Goal: Task Accomplishment & Management: Use online tool/utility

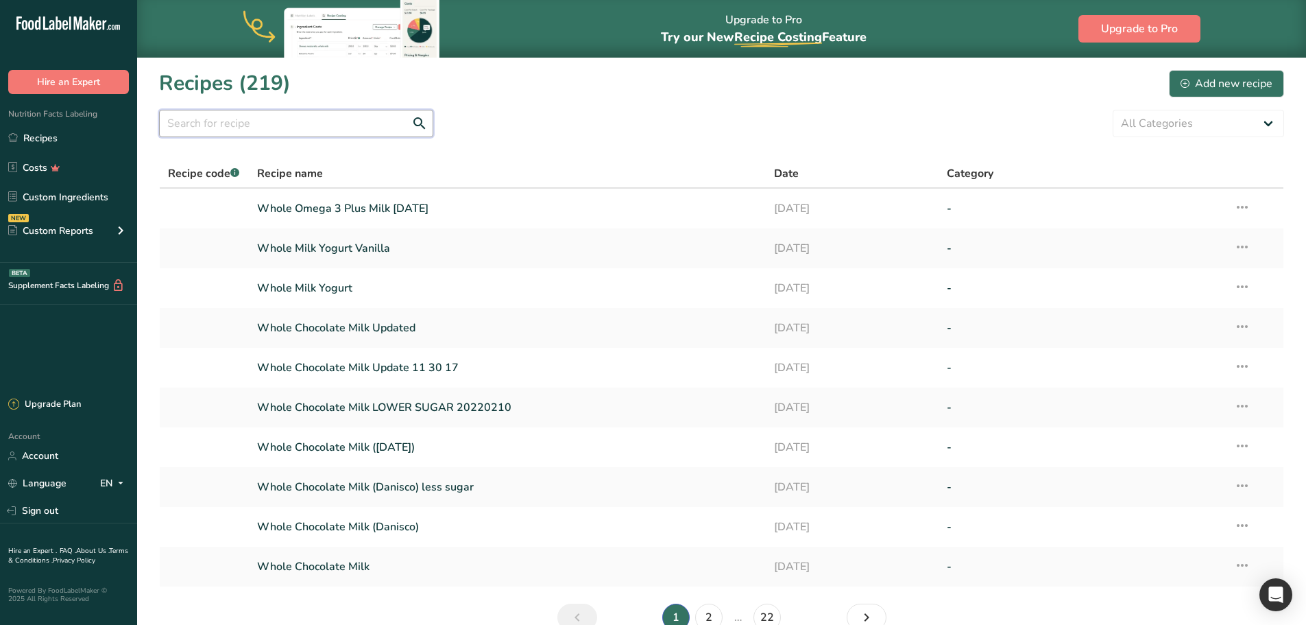
click at [293, 131] on input "text" at bounding box center [296, 123] width 274 height 27
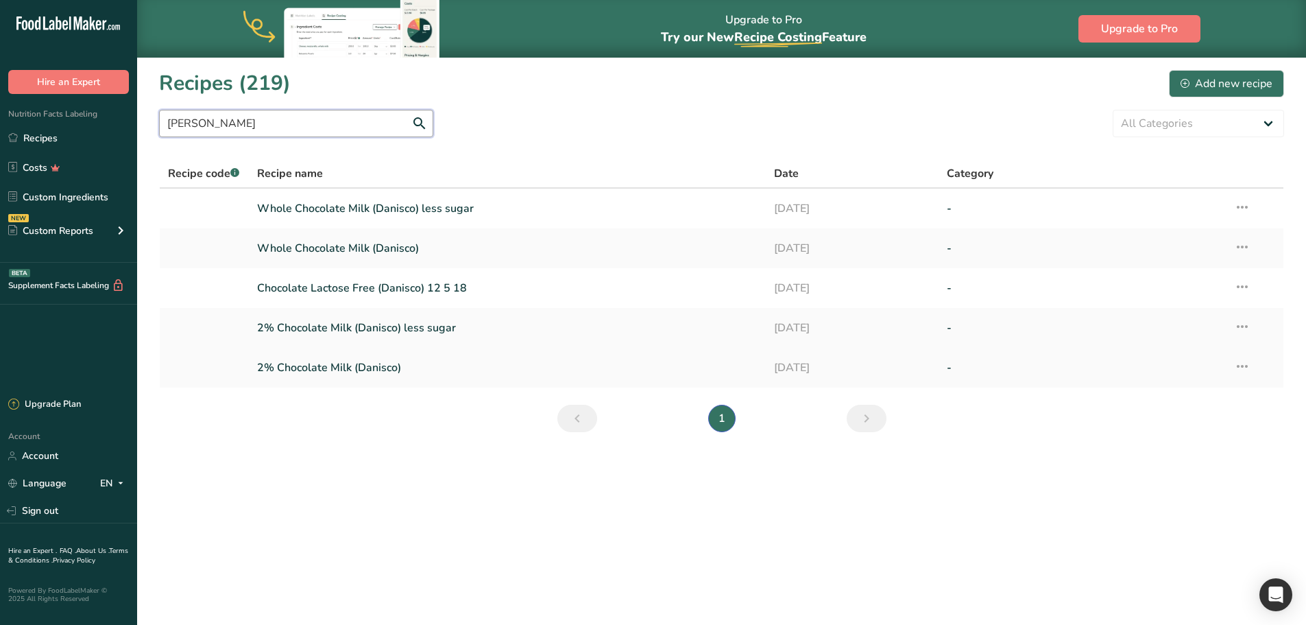
type input "[PERSON_NAME]"
click at [361, 369] on link "2% Chocolate Milk (Danisco)" at bounding box center [507, 367] width 501 height 29
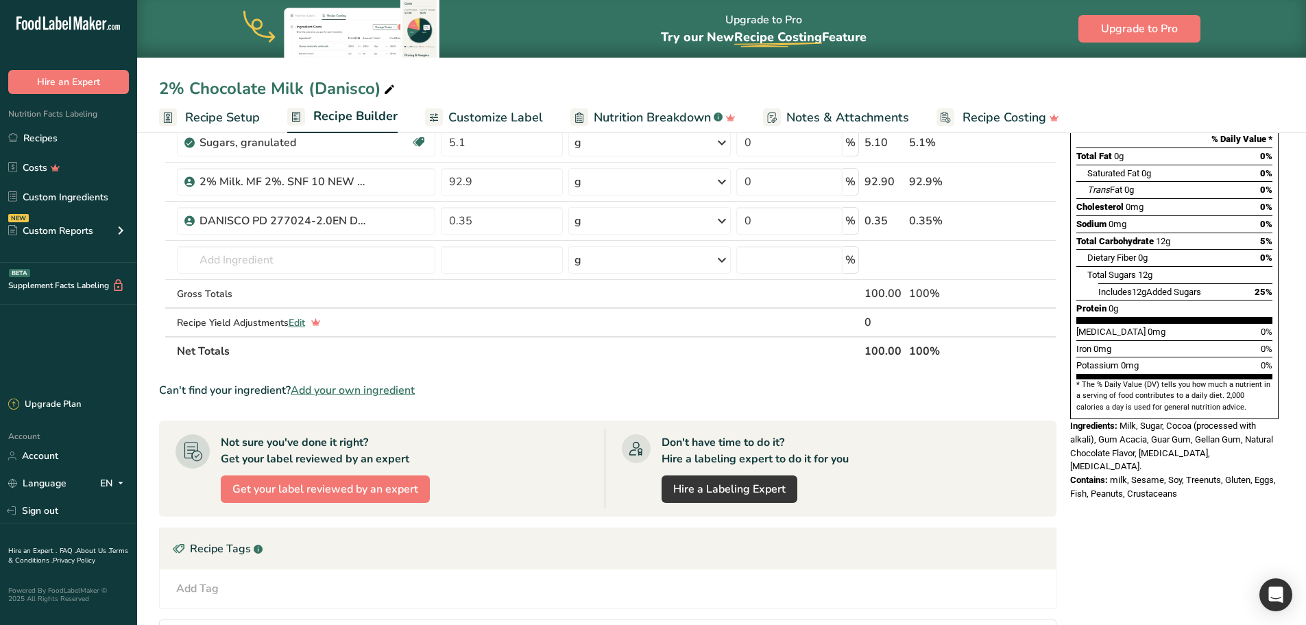
scroll to position [126, 0]
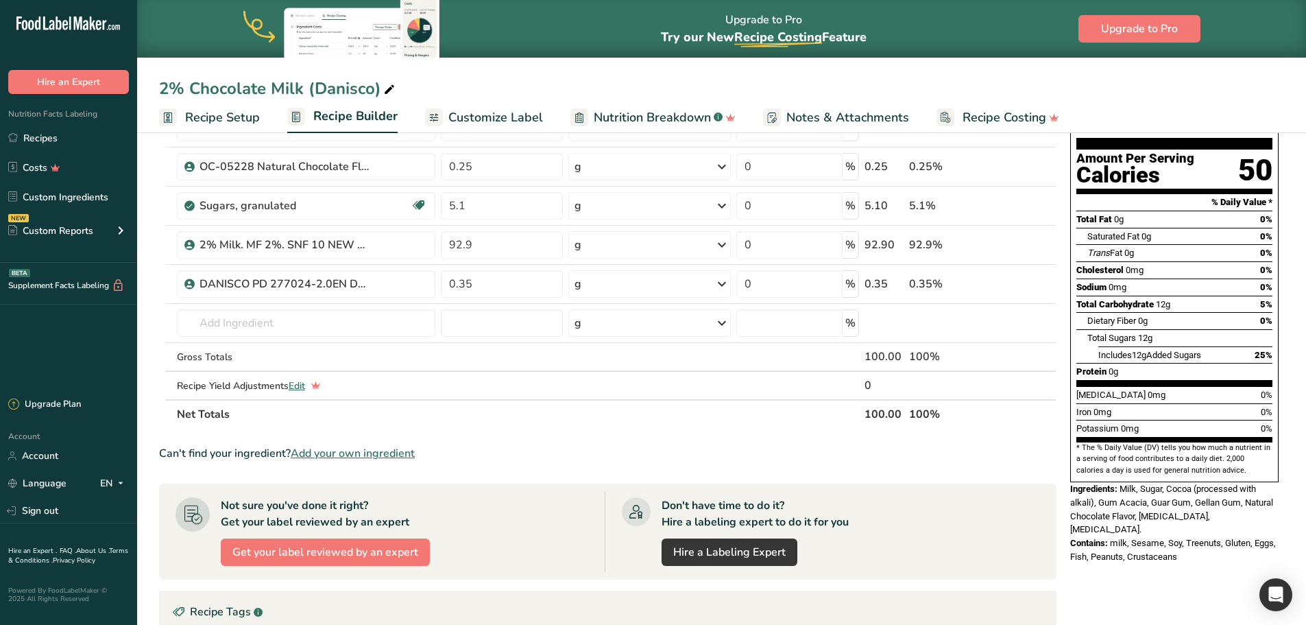
click at [493, 115] on span "Customize Label" at bounding box center [495, 117] width 95 height 19
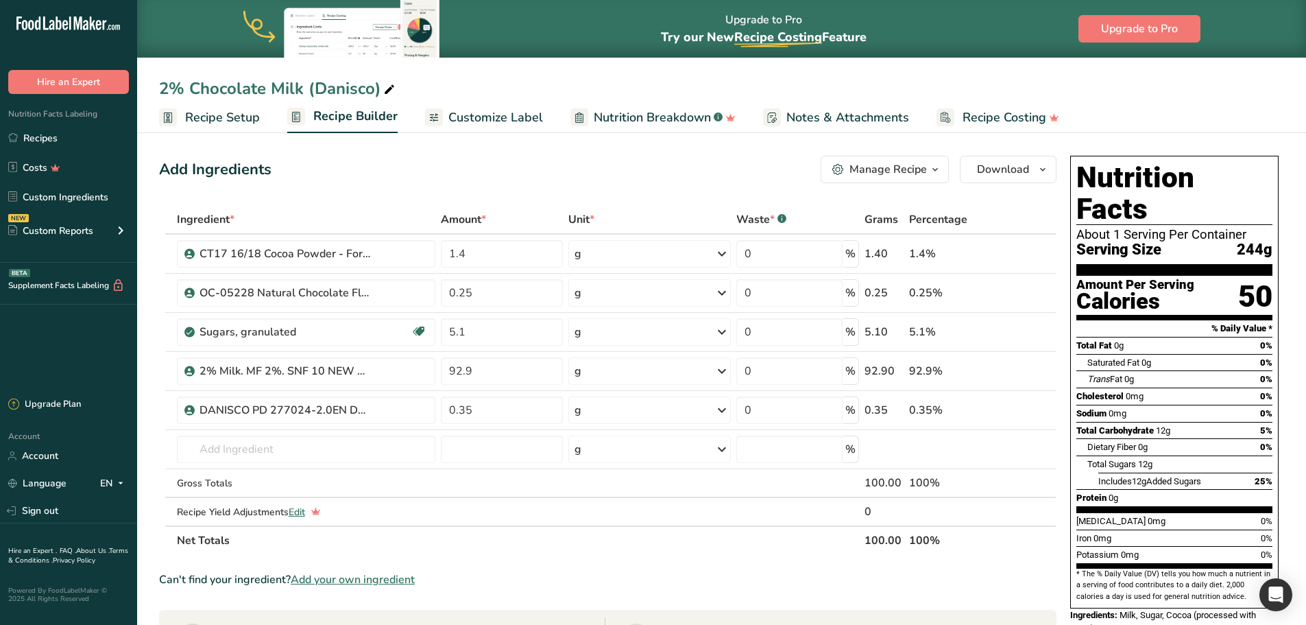
click at [474, 119] on span "Customize Label" at bounding box center [495, 117] width 95 height 19
click at [470, 121] on span "Customize Label" at bounding box center [495, 118] width 95 height 19
click at [206, 125] on span "Recipe Setup" at bounding box center [222, 118] width 75 height 19
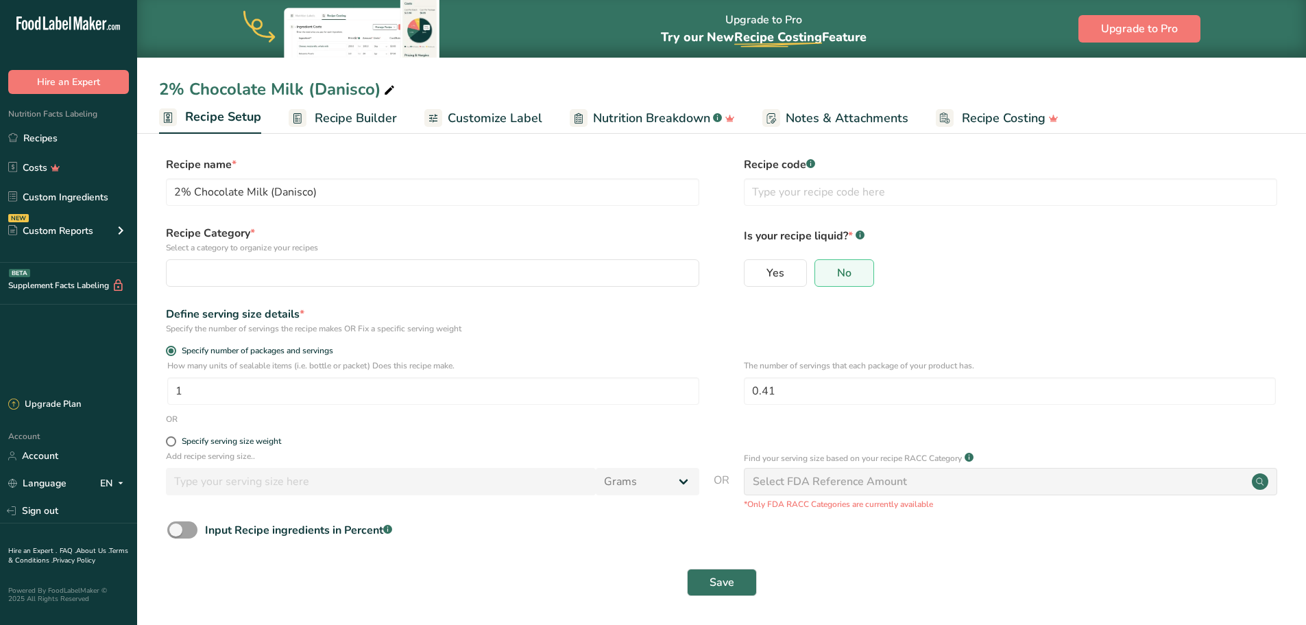
click at [450, 116] on span "Customize Label" at bounding box center [495, 118] width 95 height 19
select select
type input "2% Chocolate Milk (Danisco)"
radio input "true"
type input "1"
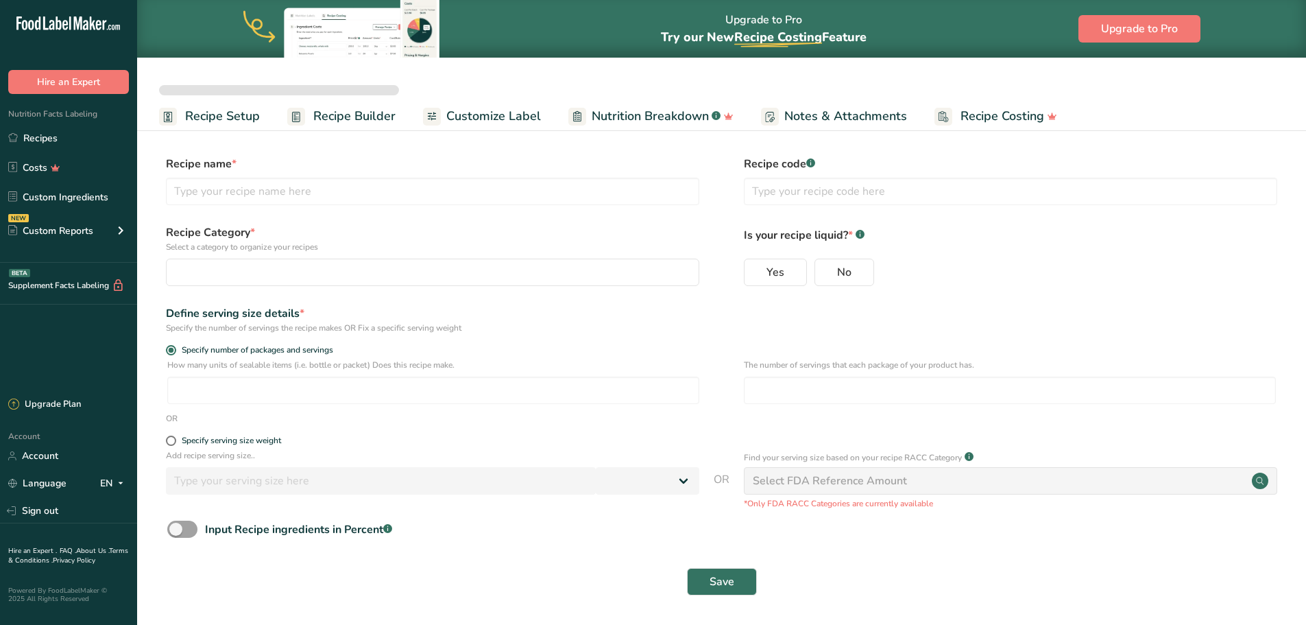
type input "0.41"
select select "0"
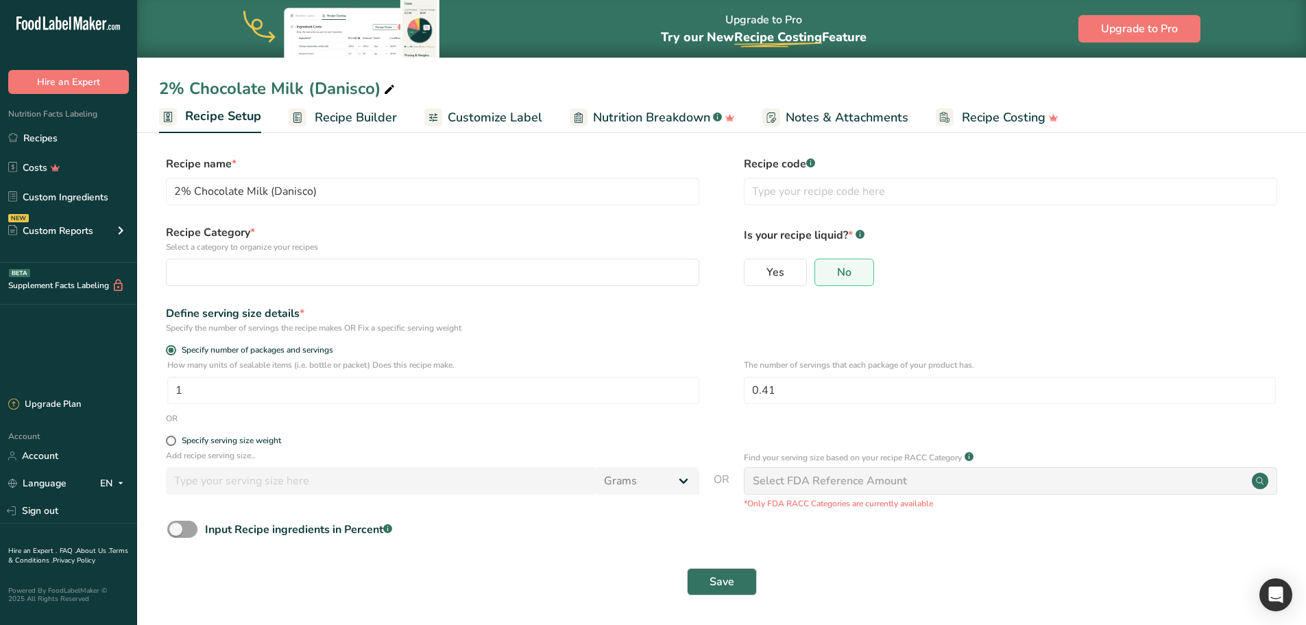
click at [334, 108] on span "Recipe Builder" at bounding box center [356, 117] width 82 height 19
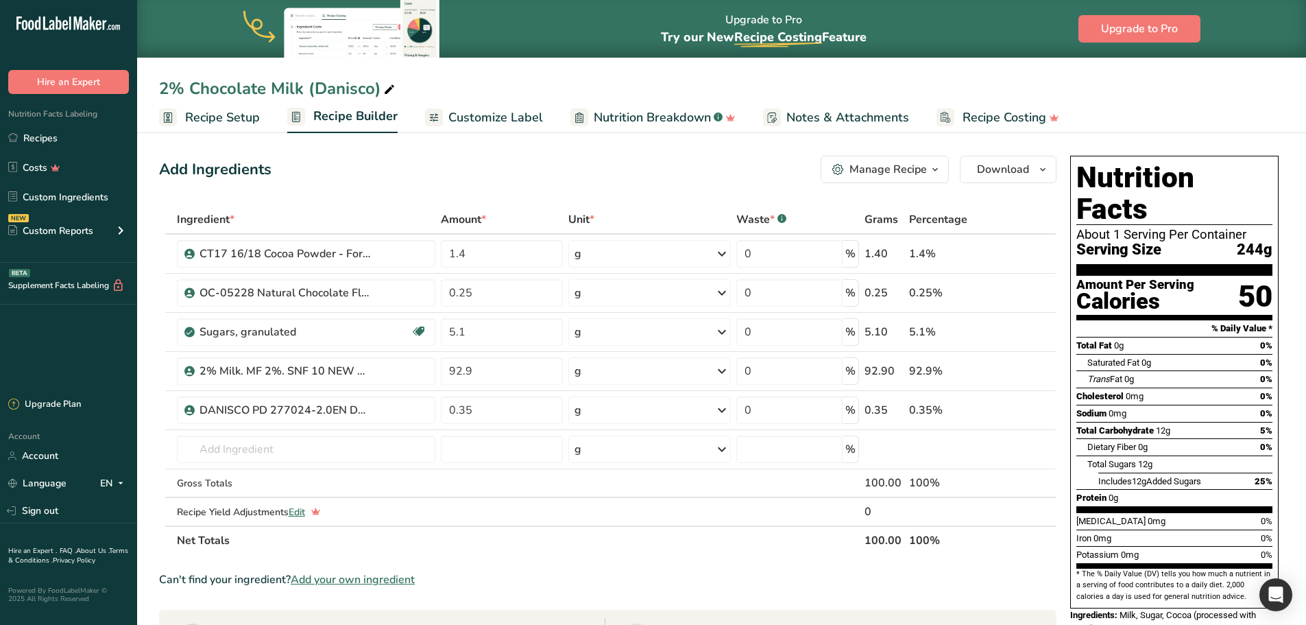
click at [448, 115] on span "Customize Label" at bounding box center [495, 117] width 95 height 19
click at [474, 121] on span "Customize Label" at bounding box center [495, 117] width 95 height 19
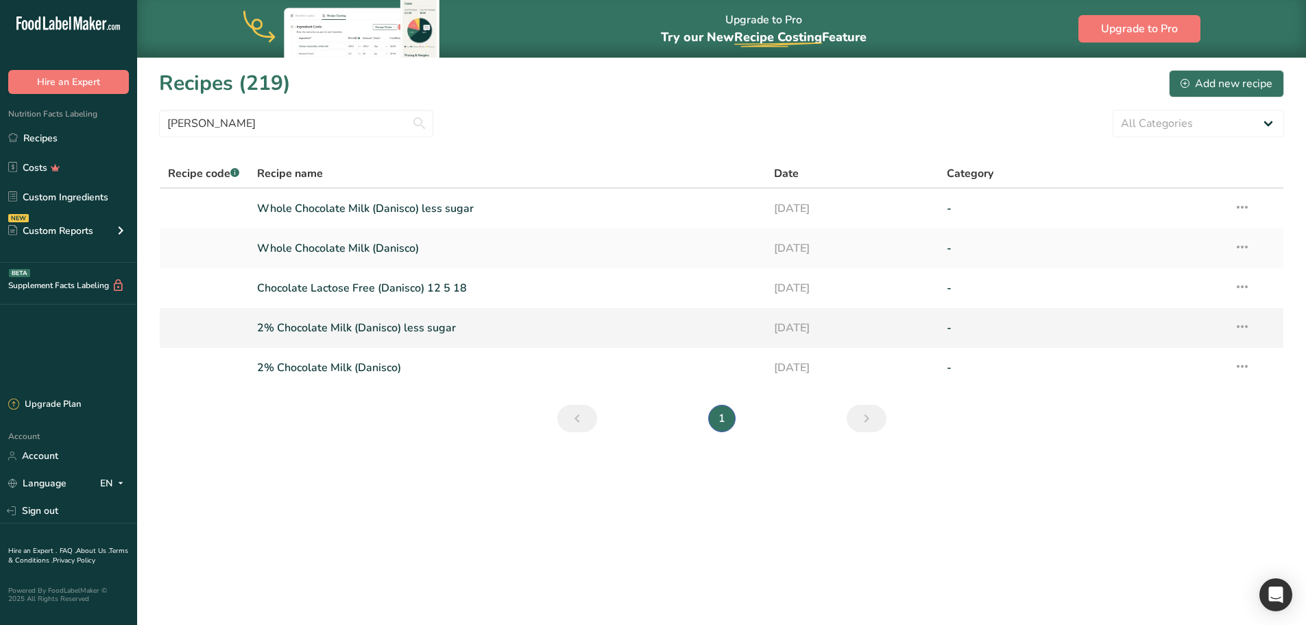
click at [346, 325] on link "2% Chocolate Milk (Danisco) less sugar" at bounding box center [507, 327] width 501 height 29
click at [357, 248] on link "Whole Chocolate Milk (Danisco)" at bounding box center [507, 248] width 501 height 29
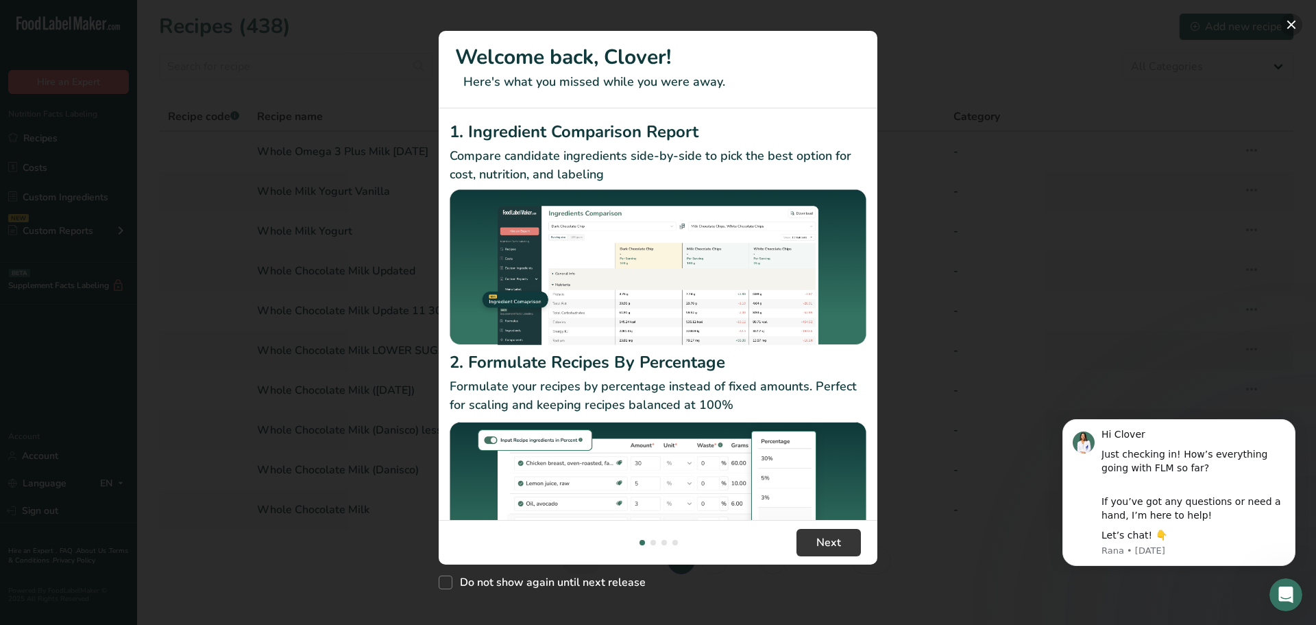
click at [1286, 21] on button "New Features" at bounding box center [1292, 25] width 22 height 22
click at [442, 576] on span "New Features" at bounding box center [446, 582] width 14 height 14
click at [442, 578] on input "Do not show again until next release" at bounding box center [443, 582] width 9 height 9
checkbox input "true"
click at [1295, 16] on button "New Features" at bounding box center [1292, 25] width 22 height 22
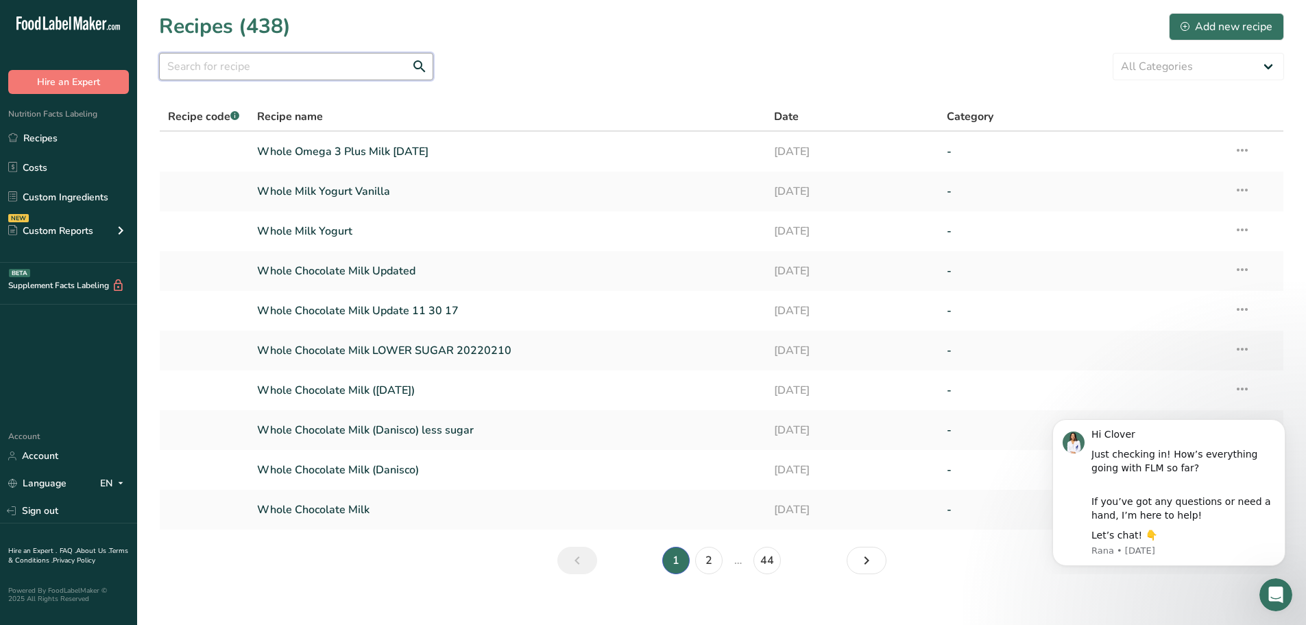
click at [280, 64] on input "text" at bounding box center [296, 66] width 274 height 27
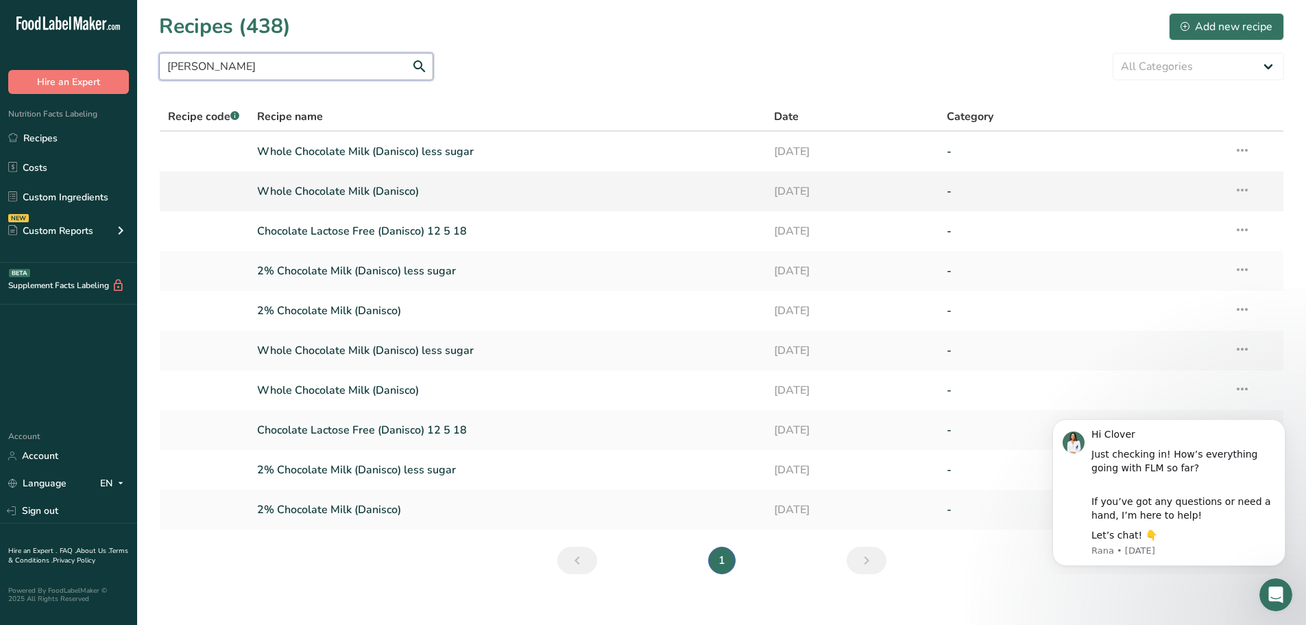
type input "danis"
click at [340, 194] on link "Whole Chocolate Milk (Danisco)" at bounding box center [507, 191] width 501 height 29
click at [352, 507] on link "2% Chocolate Milk (Danisco)" at bounding box center [507, 509] width 501 height 29
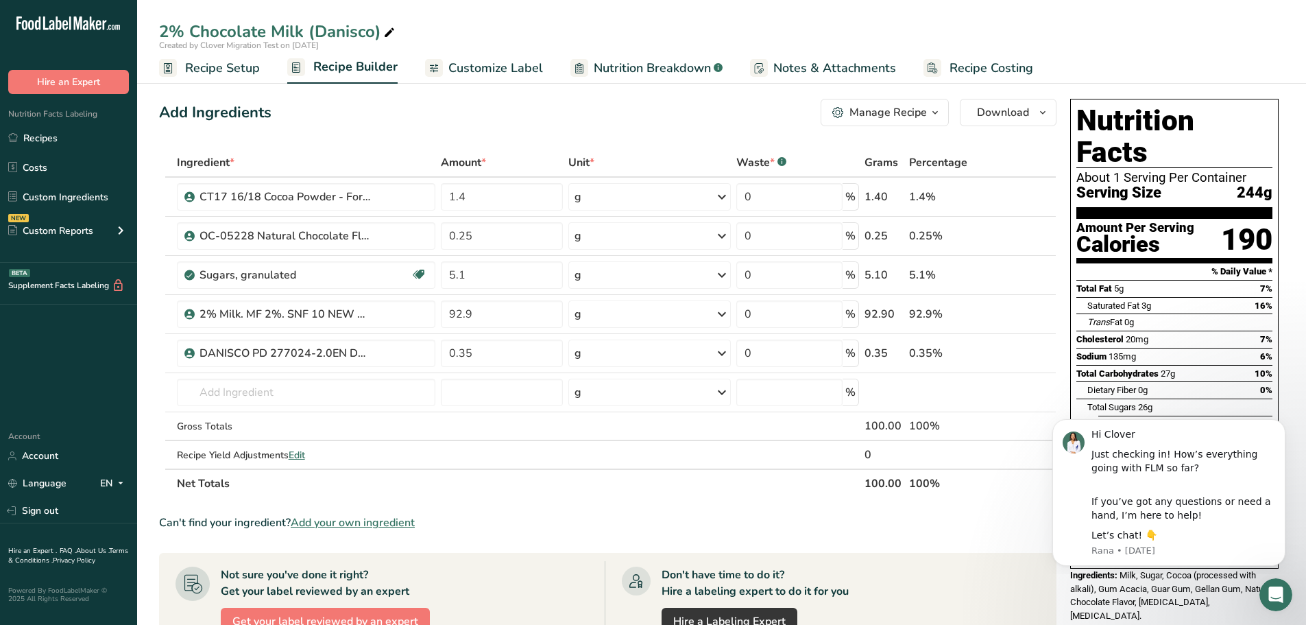
click at [499, 69] on span "Customize Label" at bounding box center [495, 68] width 95 height 19
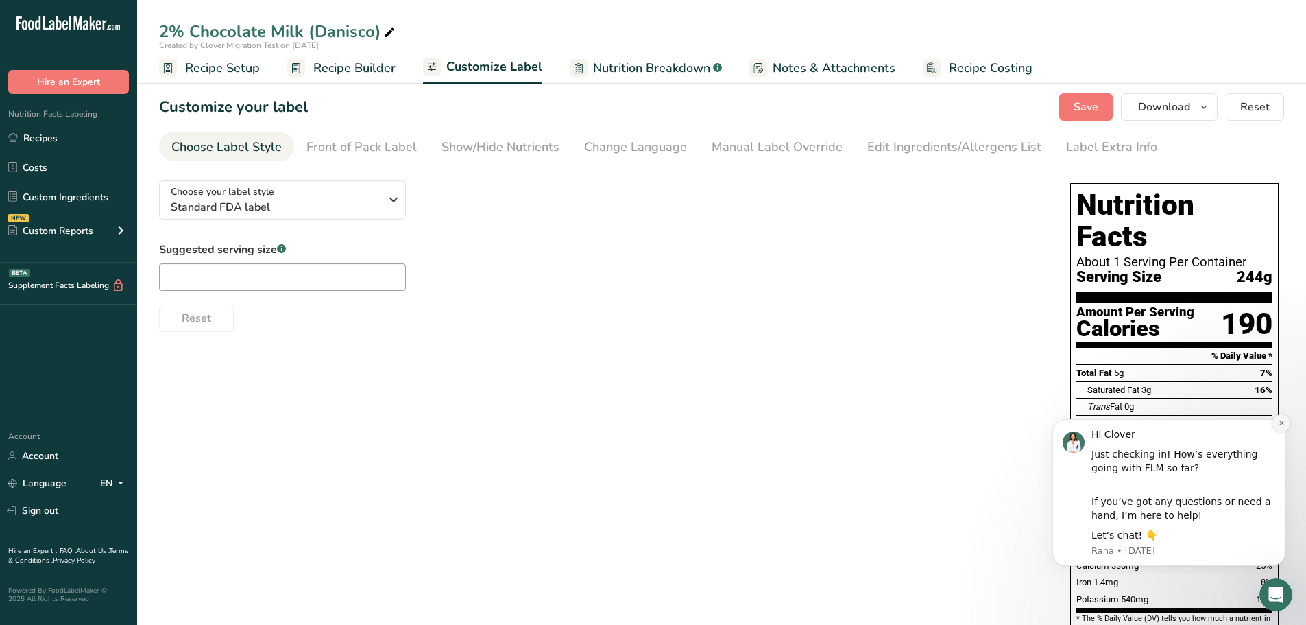
click at [1285, 425] on icon "Dismiss notification" at bounding box center [1282, 423] width 8 height 8
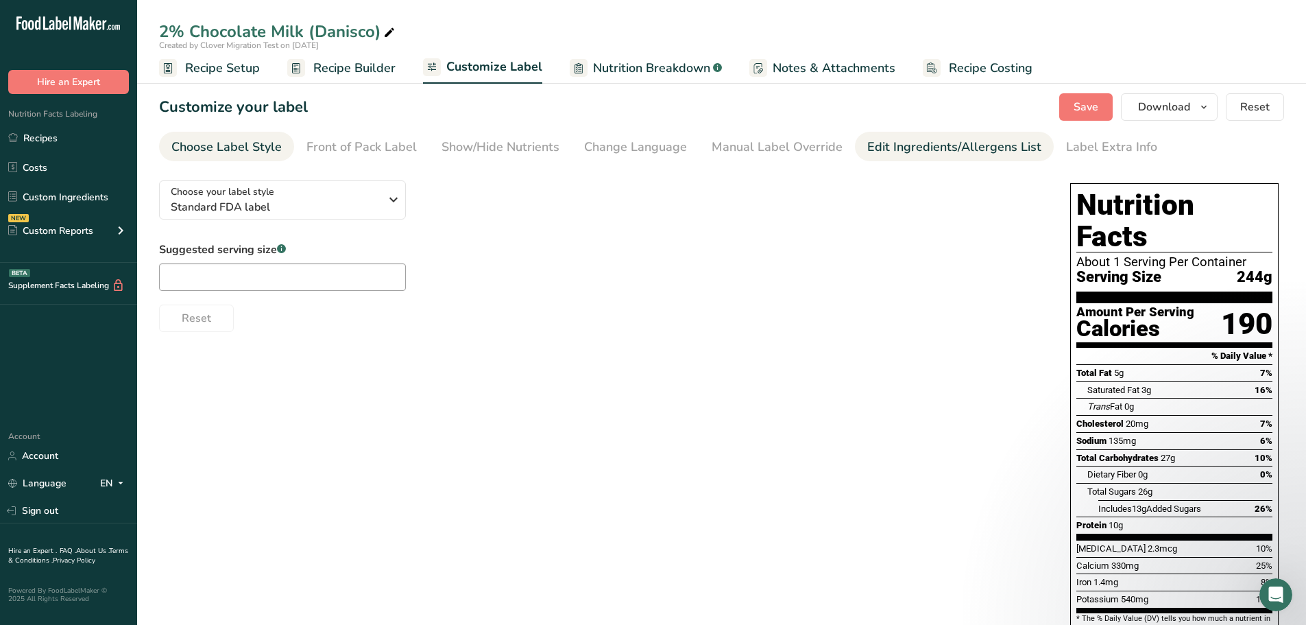
click at [880, 145] on div "Edit Ingredients/Allergens List" at bounding box center [954, 147] width 174 height 19
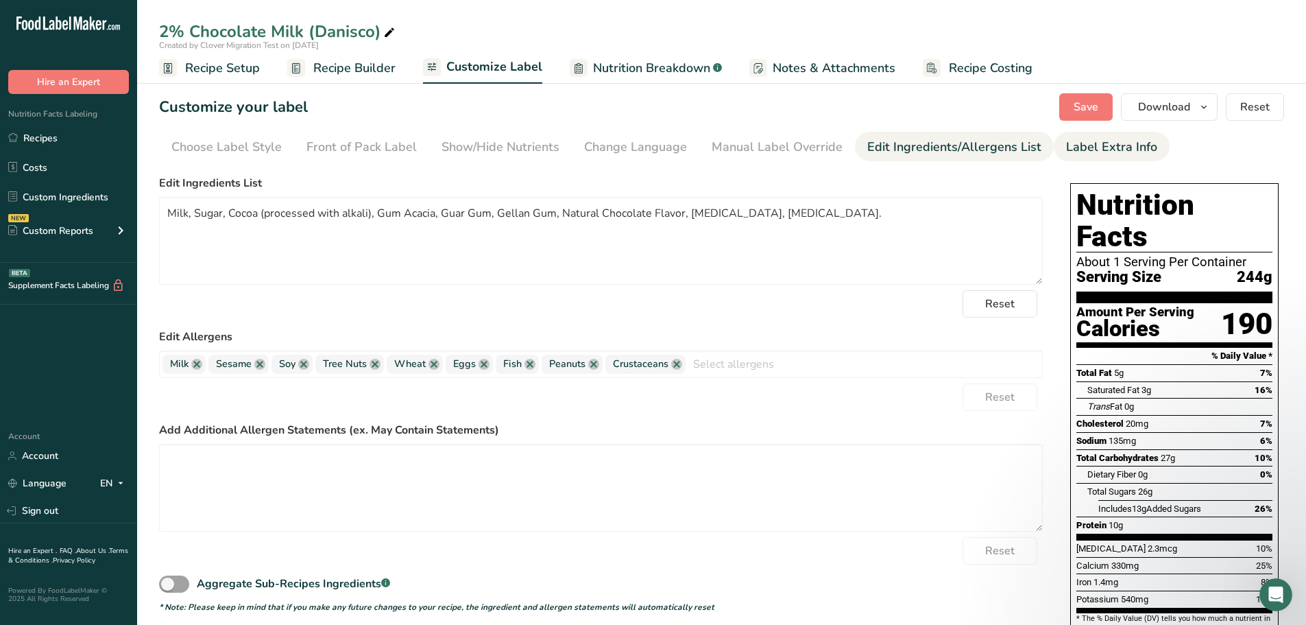
click at [1089, 146] on div "Label Extra Info" at bounding box center [1111, 147] width 91 height 19
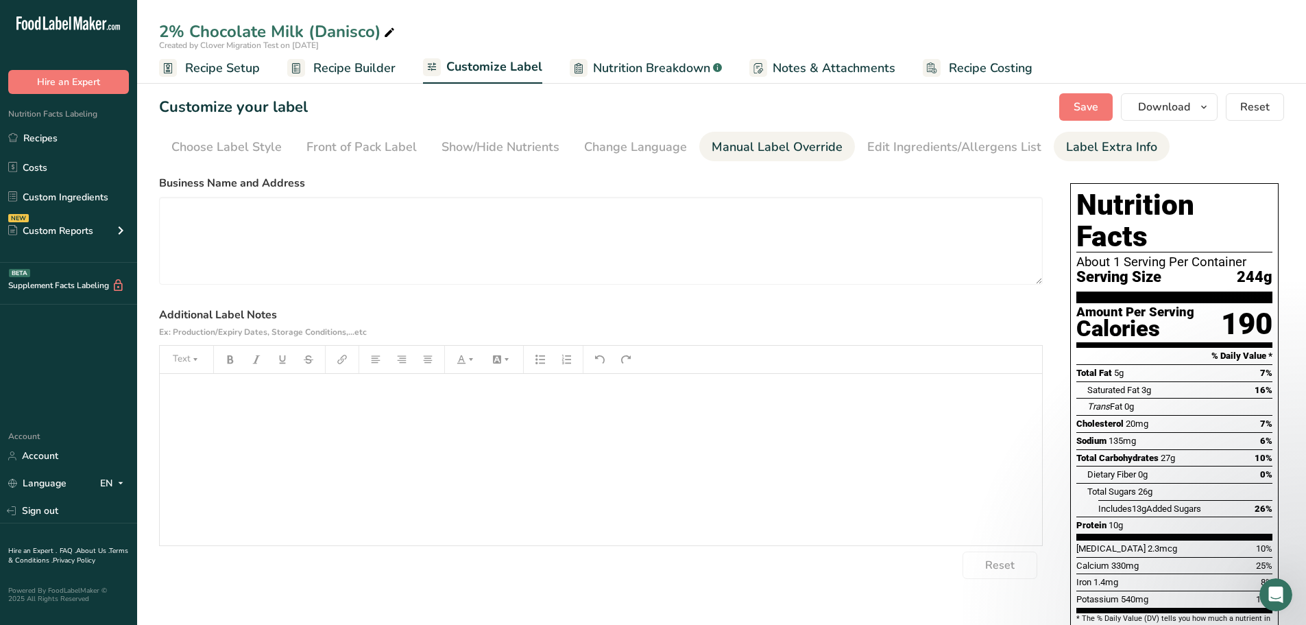
click at [751, 143] on div "Manual Label Override" at bounding box center [777, 147] width 131 height 19
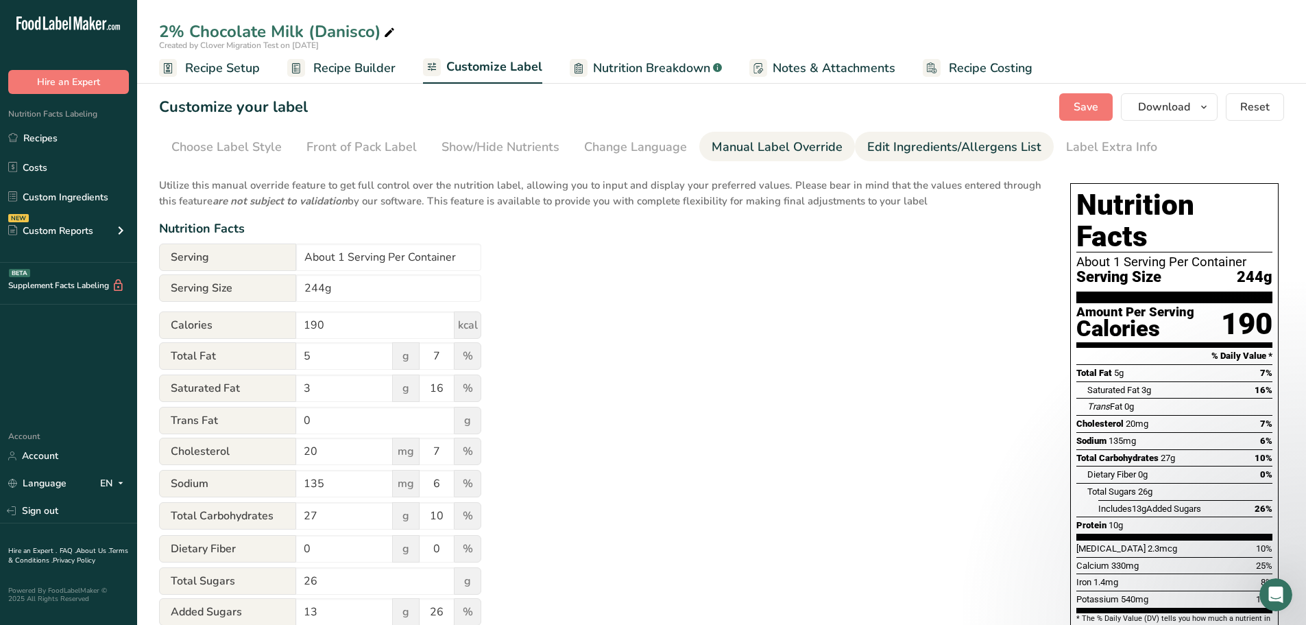
click at [894, 149] on div "Edit Ingredients/Allergens List" at bounding box center [954, 147] width 174 height 19
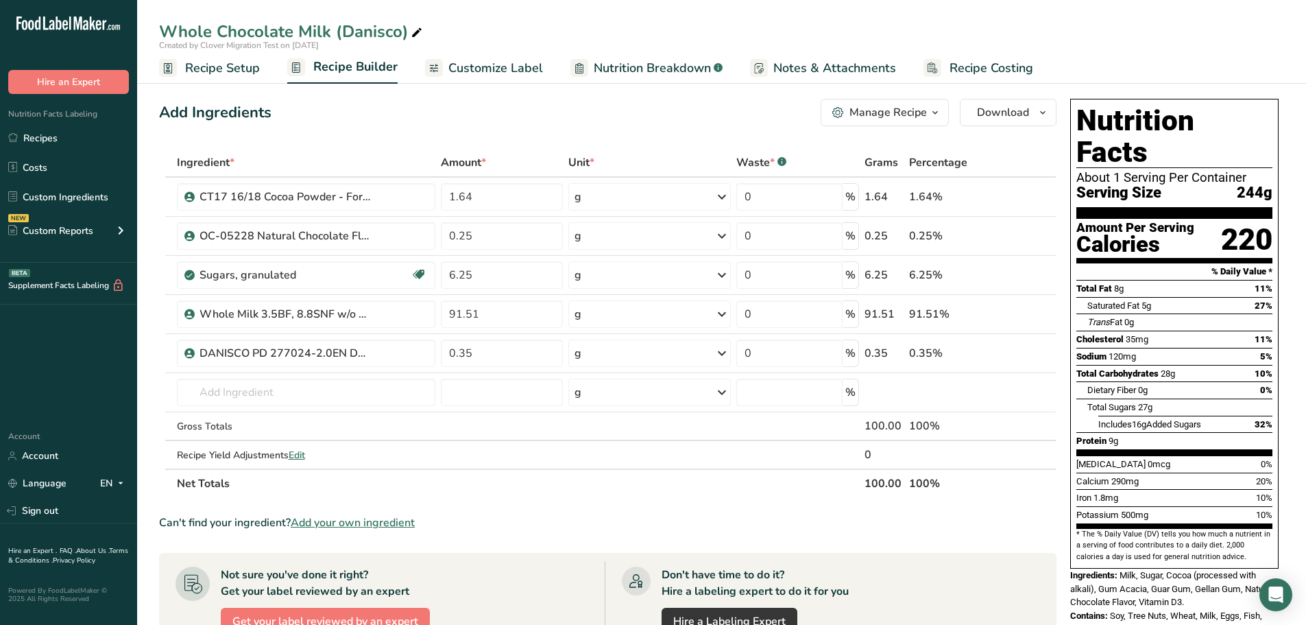
click at [520, 62] on span "Customize Label" at bounding box center [495, 68] width 95 height 19
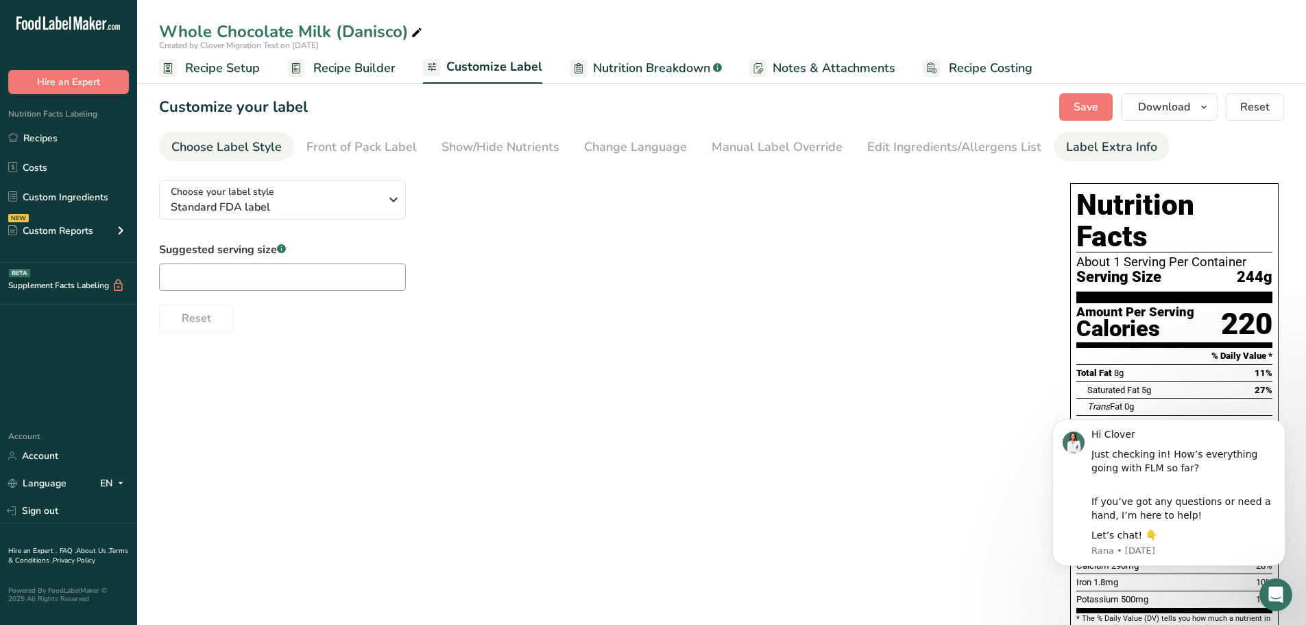
click at [1083, 152] on div "Label Extra Info" at bounding box center [1111, 147] width 91 height 19
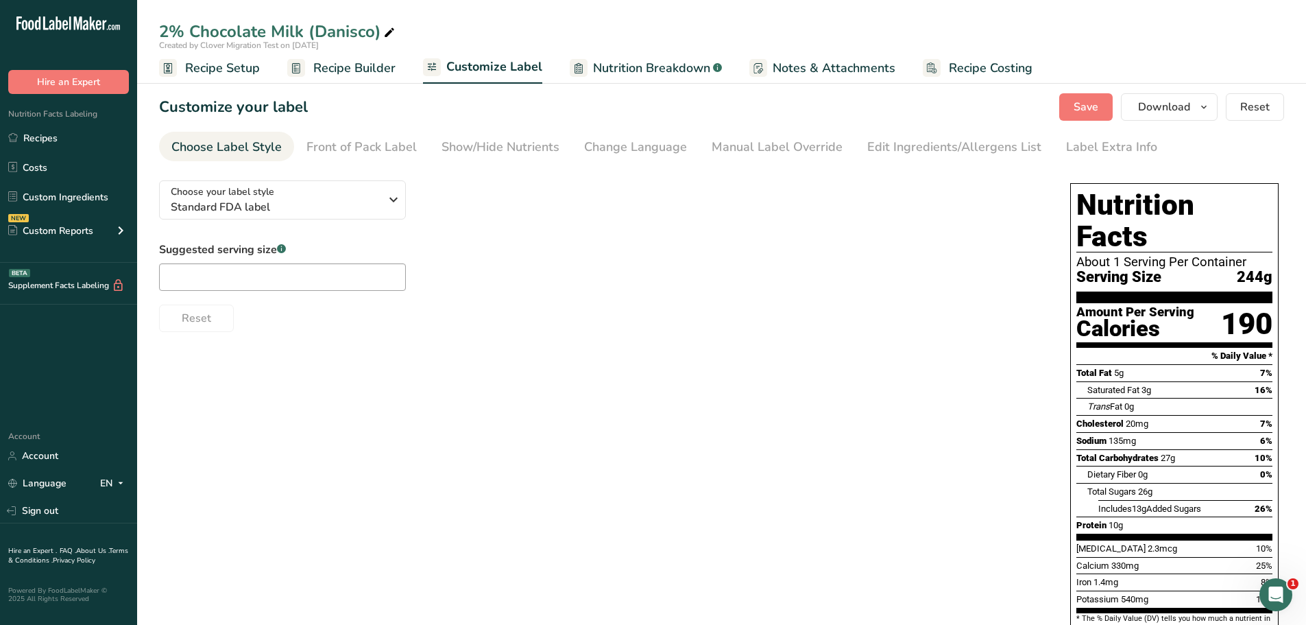
click at [341, 60] on span "Recipe Builder" at bounding box center [354, 68] width 82 height 19
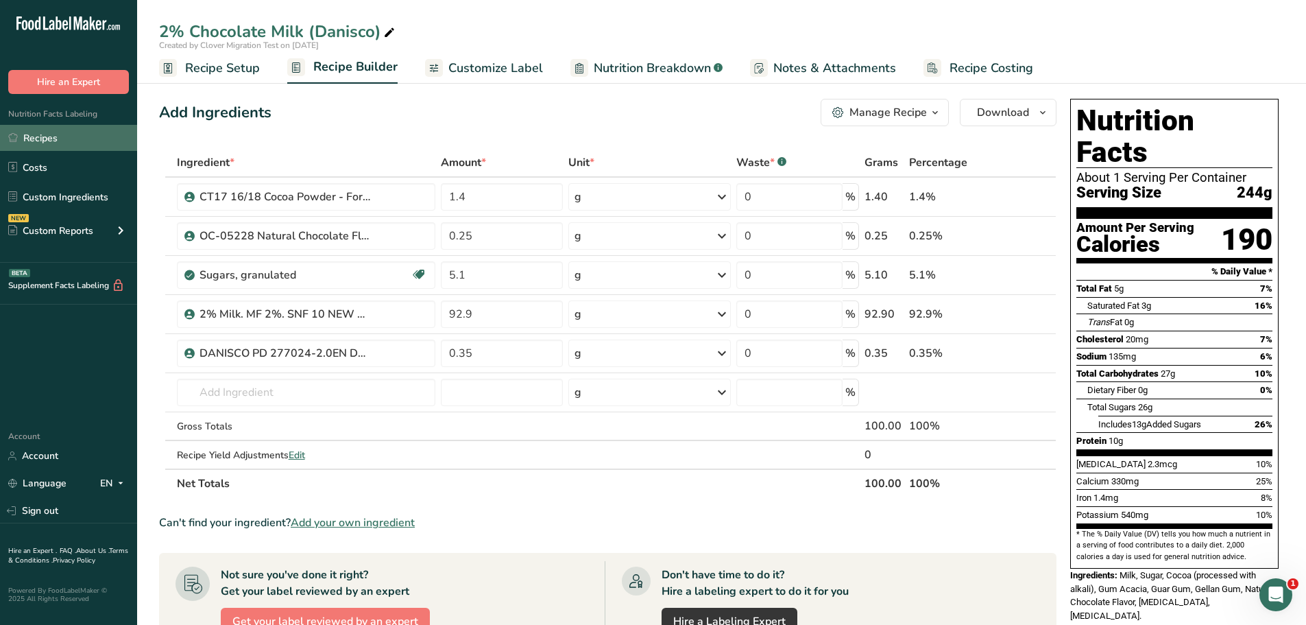
click at [58, 144] on link "Recipes" at bounding box center [68, 138] width 137 height 26
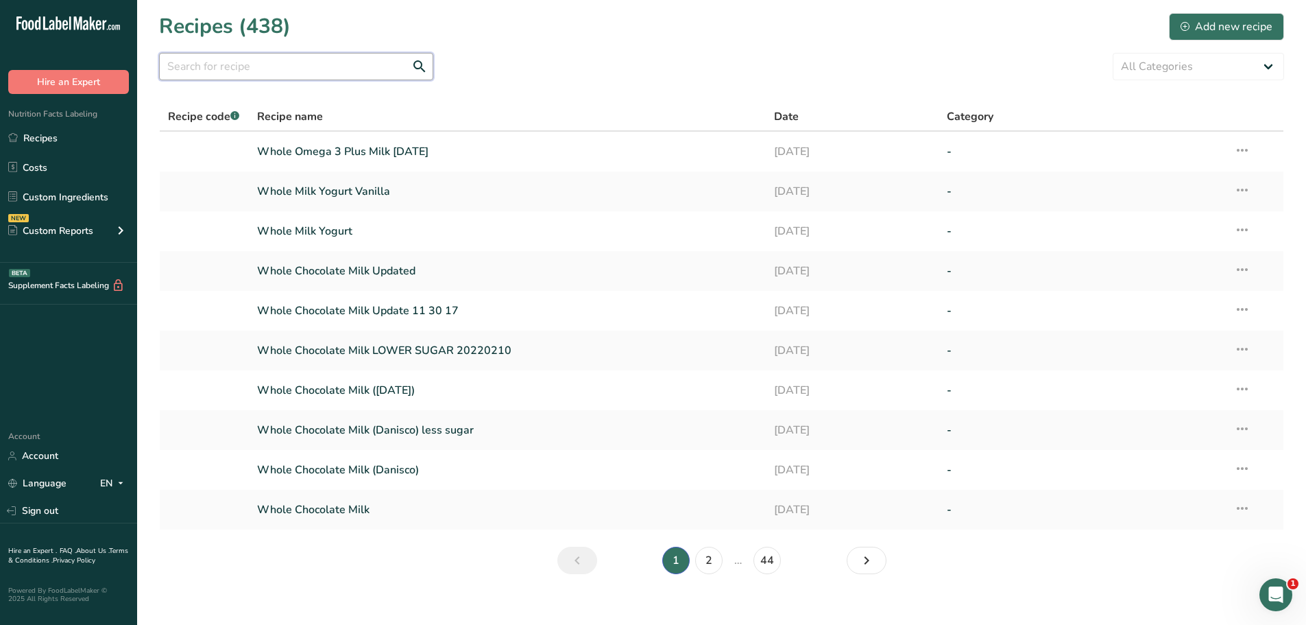
click at [268, 57] on input "text" at bounding box center [296, 66] width 274 height 27
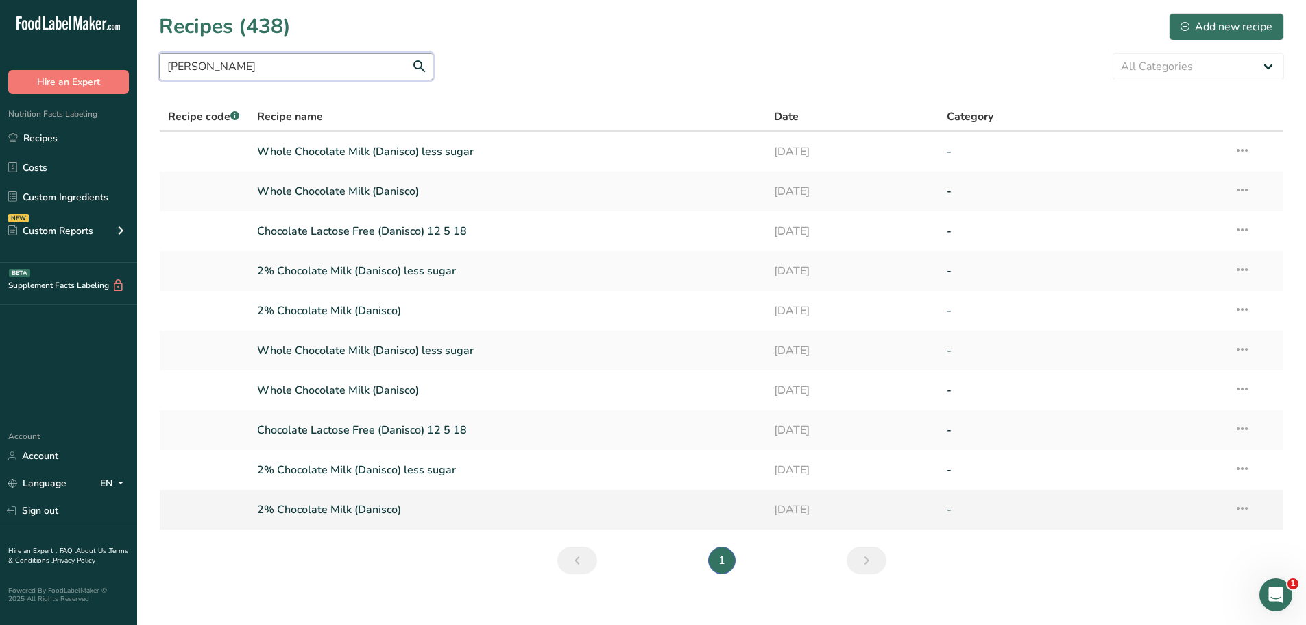
type input "[PERSON_NAME]"
click at [350, 512] on link "2% Chocolate Milk (Danisco)" at bounding box center [507, 509] width 501 height 29
click at [352, 312] on link "2% Chocolate Milk (Danisco)" at bounding box center [507, 310] width 501 height 29
click at [210, 64] on input "[PERSON_NAME]" at bounding box center [296, 66] width 274 height 27
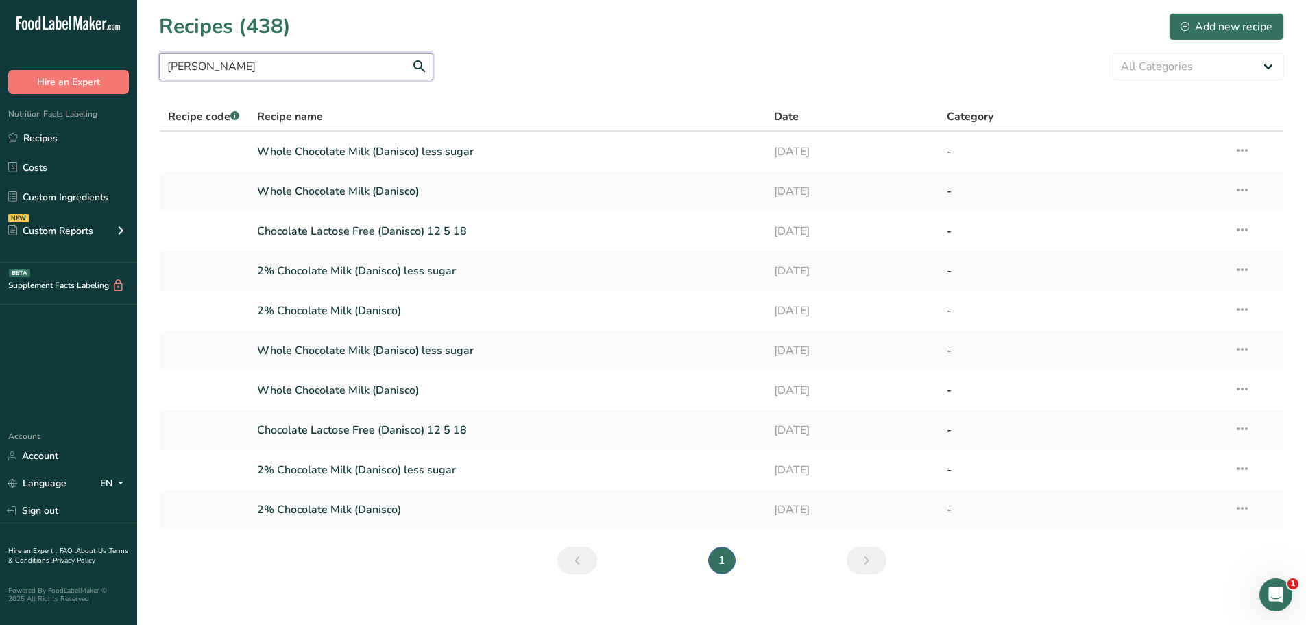
click at [210, 64] on input "[PERSON_NAME]" at bounding box center [296, 66] width 274 height 27
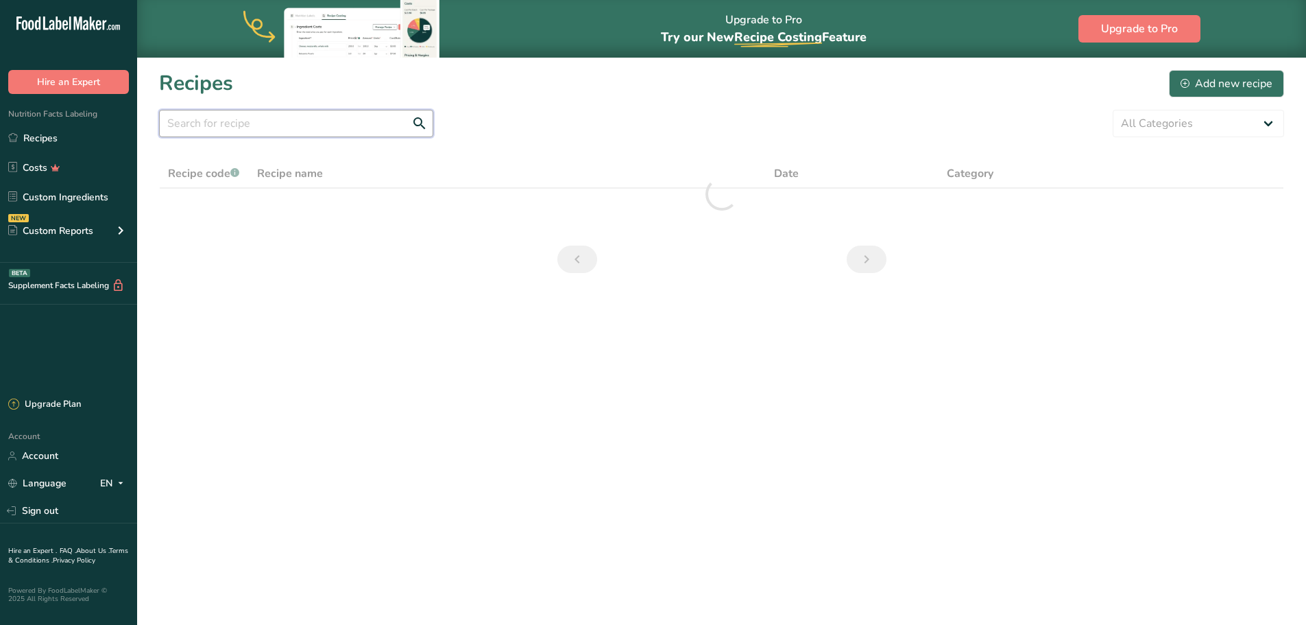
click at [257, 120] on input "text" at bounding box center [296, 123] width 274 height 27
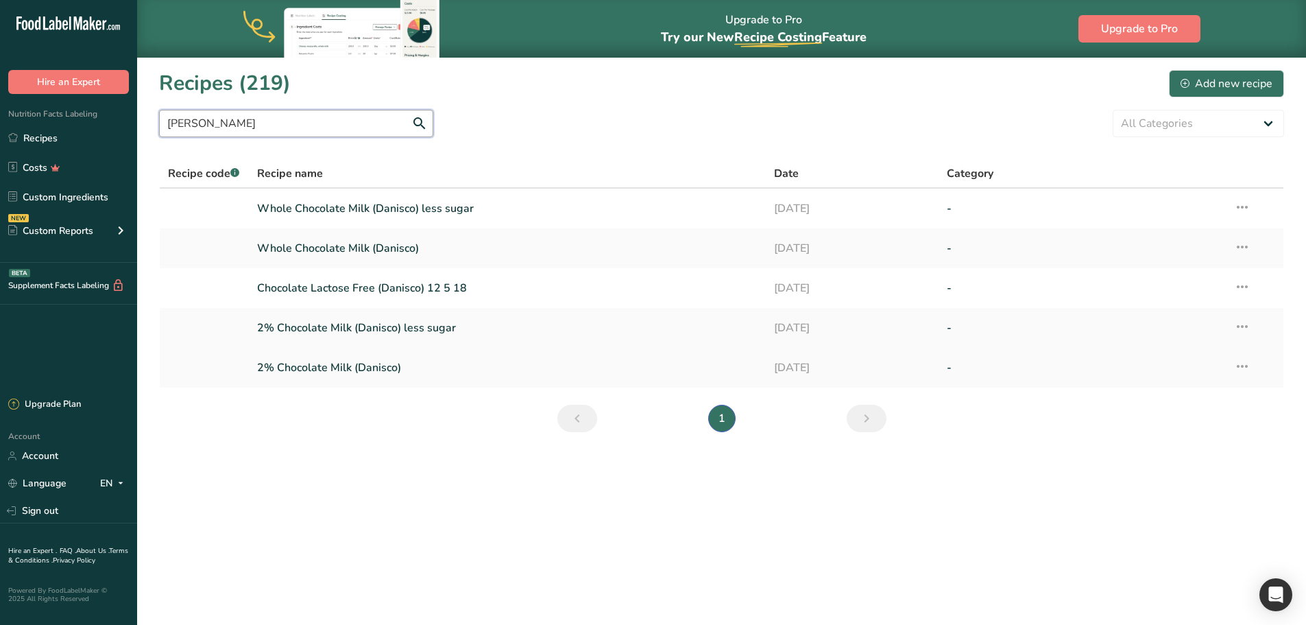
type input "dani"
click at [331, 365] on link "2% Chocolate Milk (Danisco)" at bounding box center [507, 367] width 501 height 29
click at [353, 249] on link "Whole Chocolate Milk (Danisco)" at bounding box center [507, 248] width 501 height 29
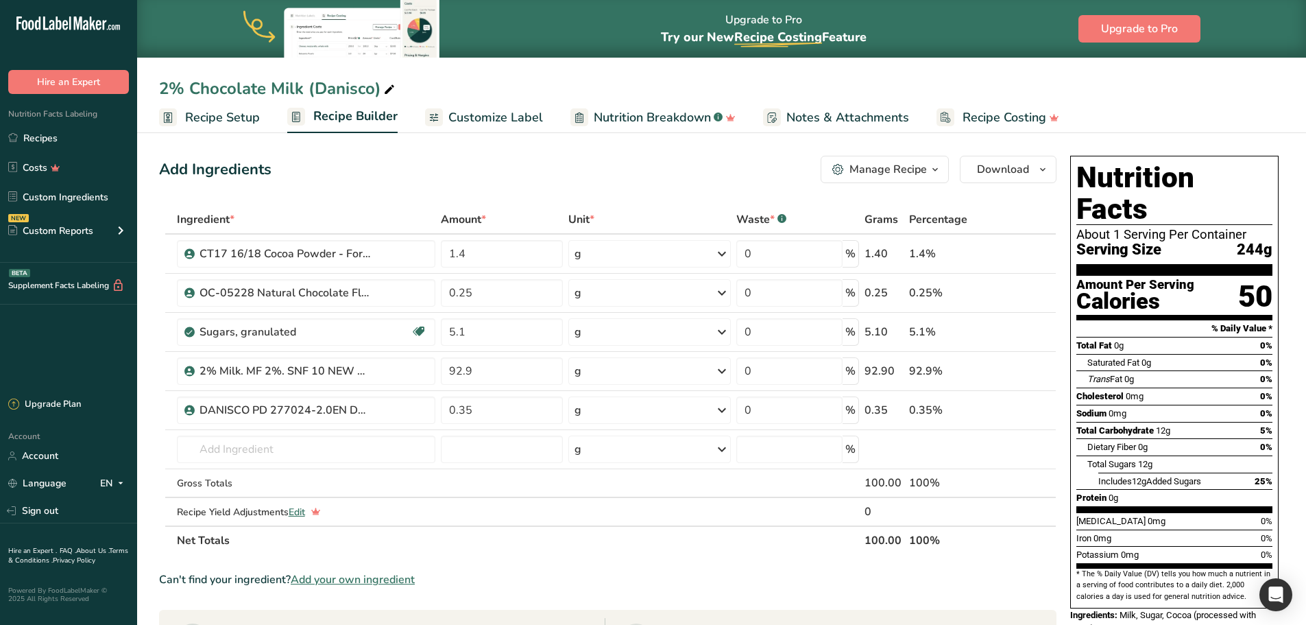
click at [492, 116] on span "Customize Label" at bounding box center [495, 117] width 95 height 19
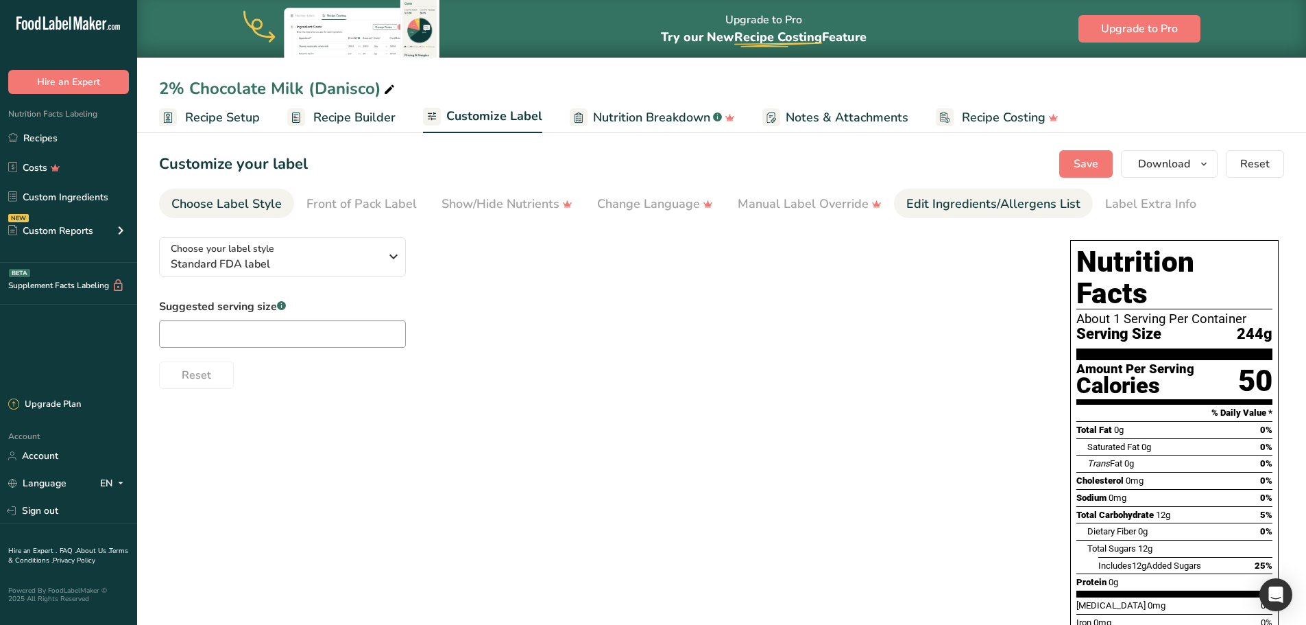
click at [1014, 208] on div "Edit Ingredients/Allergens List" at bounding box center [993, 204] width 174 height 19
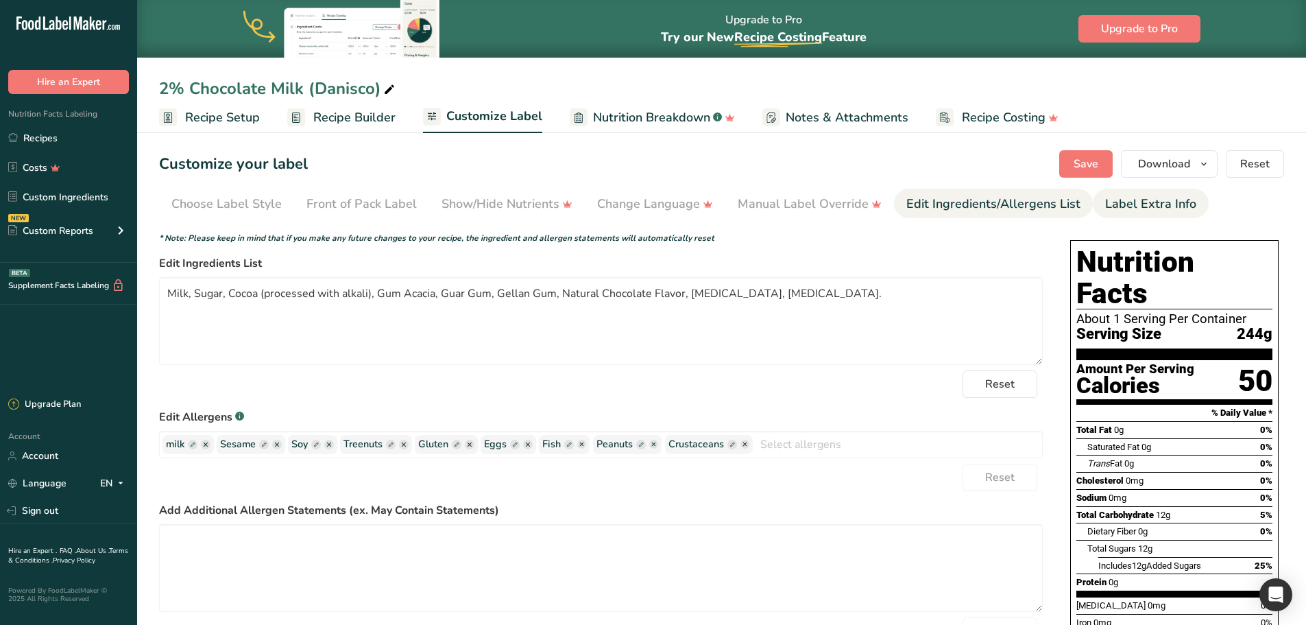
click at [1152, 193] on link "Label Extra Info" at bounding box center [1150, 204] width 91 height 31
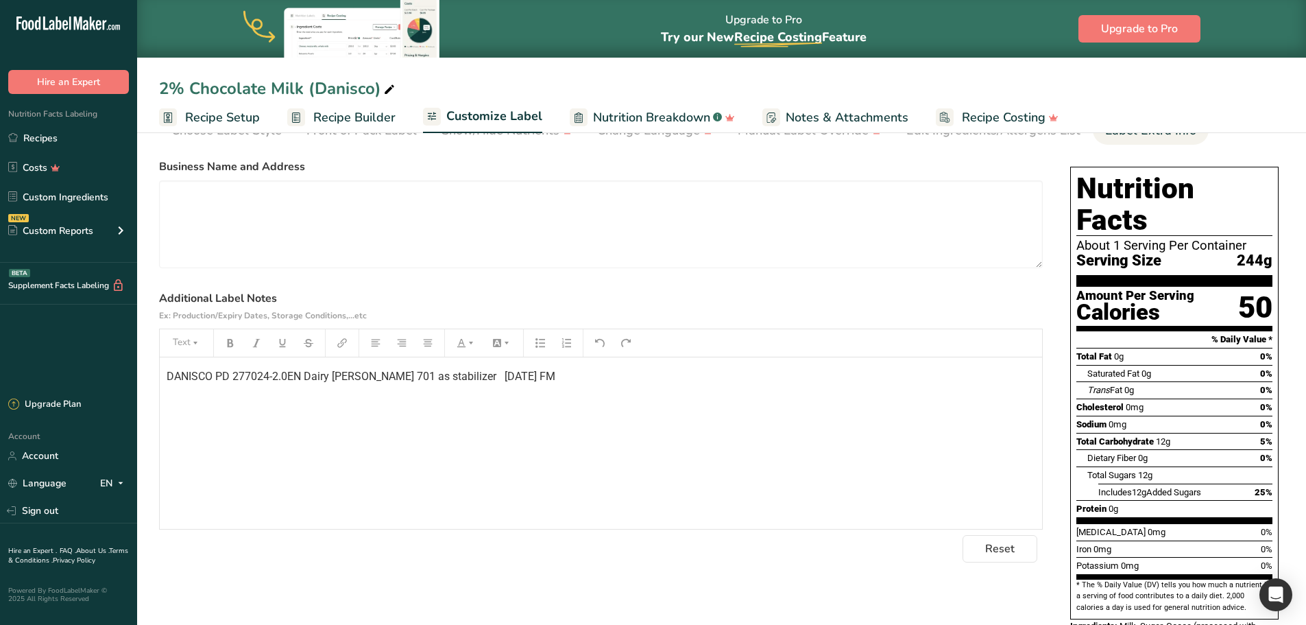
scroll to position [137, 0]
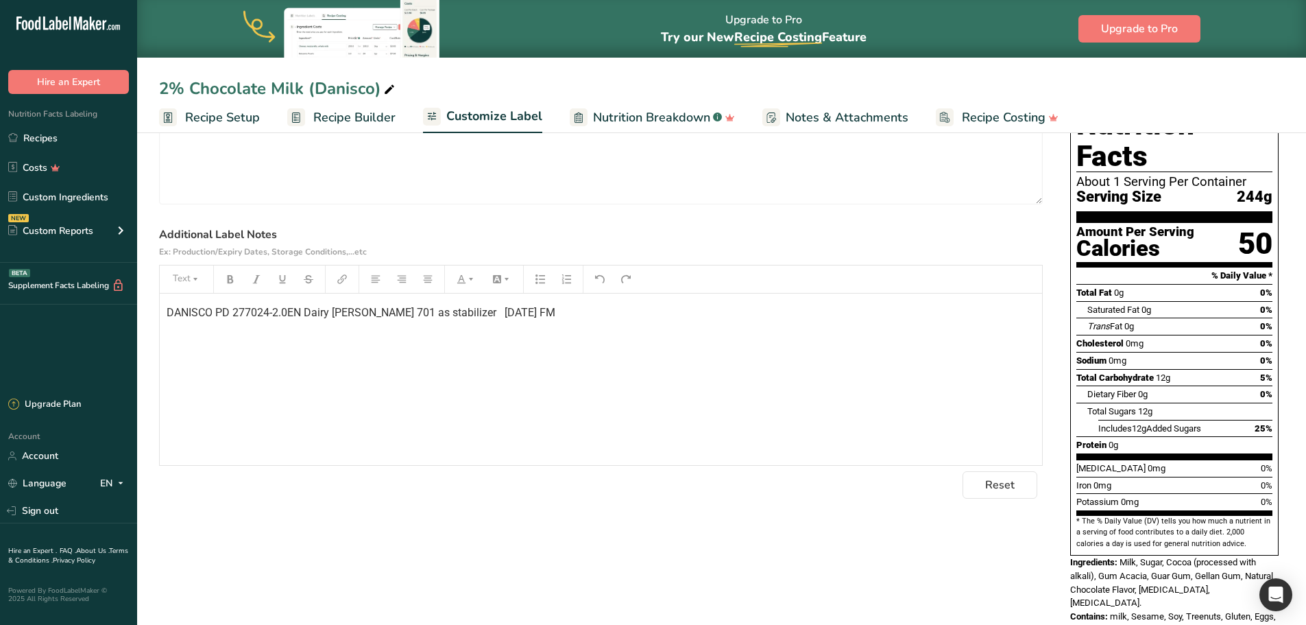
click at [582, 313] on p "DANISCO PD 277024-2.0EN Dairy [PERSON_NAME] 701 as stabilizer [DATE] FM" at bounding box center [601, 312] width 869 height 16
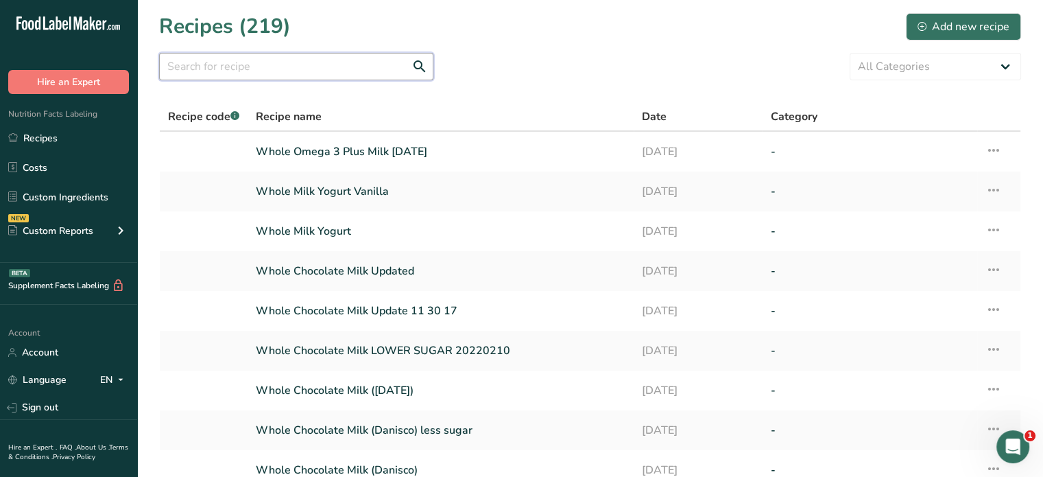
click at [263, 71] on input "text" at bounding box center [296, 66] width 274 height 27
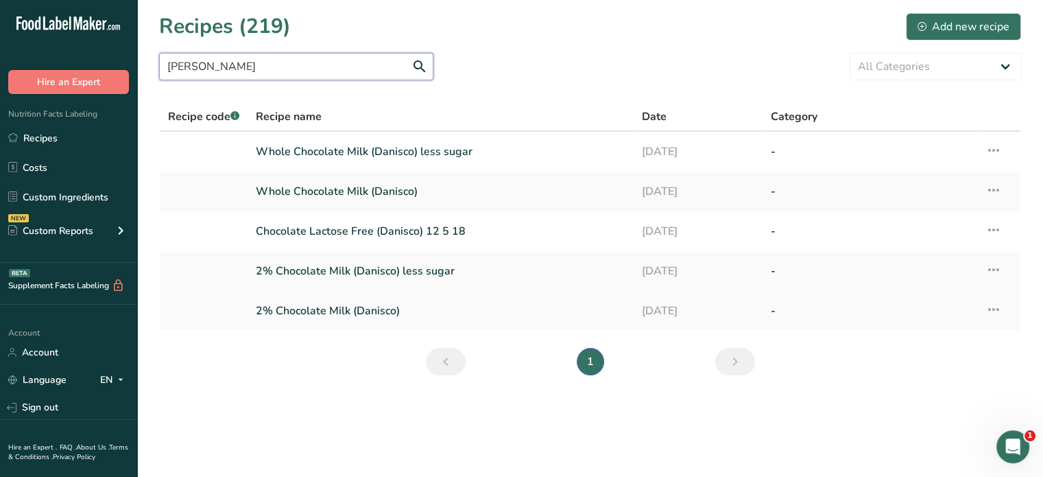
type input "[PERSON_NAME]"
click at [331, 315] on link "2% Chocolate Milk (Danisco)" at bounding box center [441, 310] width 370 height 29
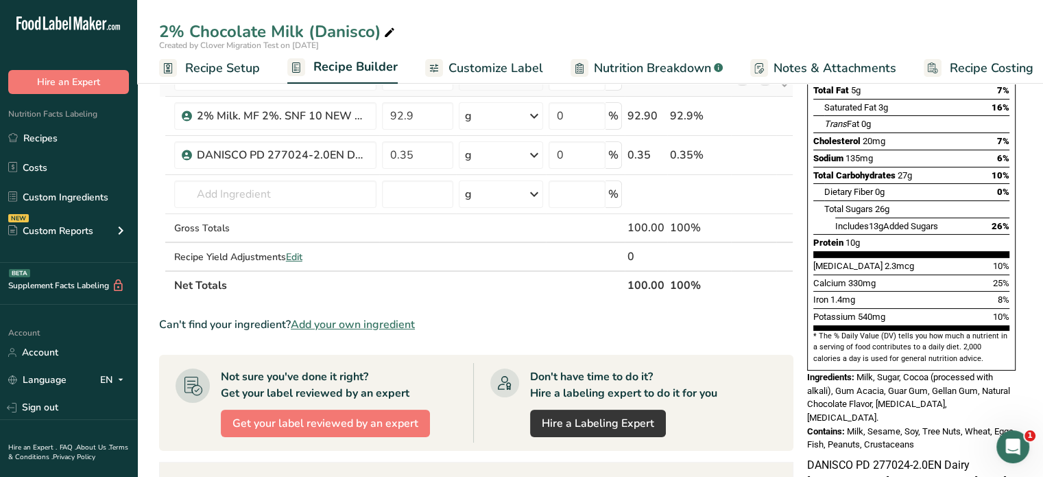
scroll to position [274, 0]
